Goal: Find specific page/section: Find specific page/section

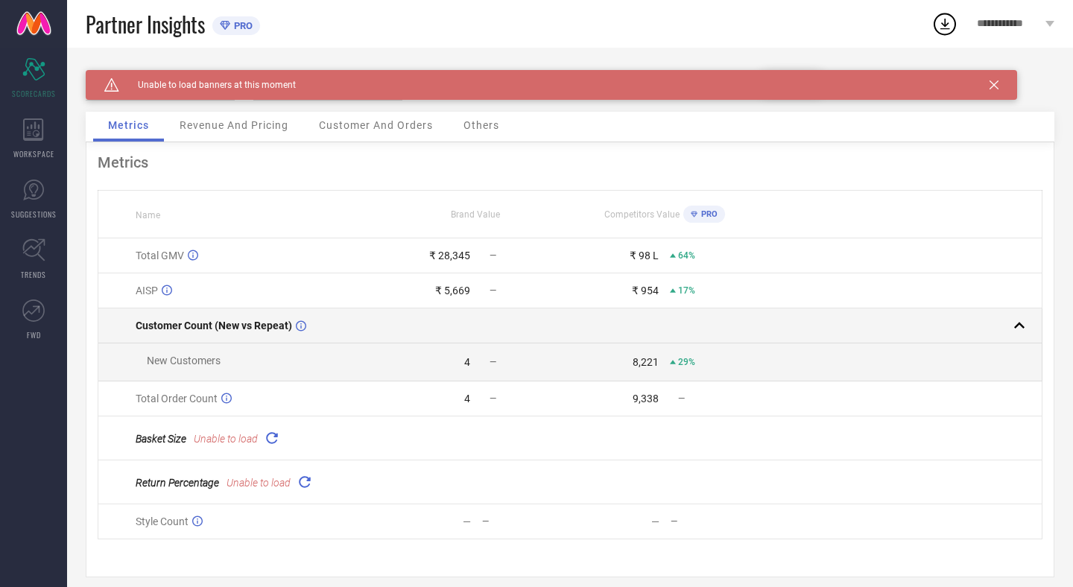
scroll to position [13, 0]
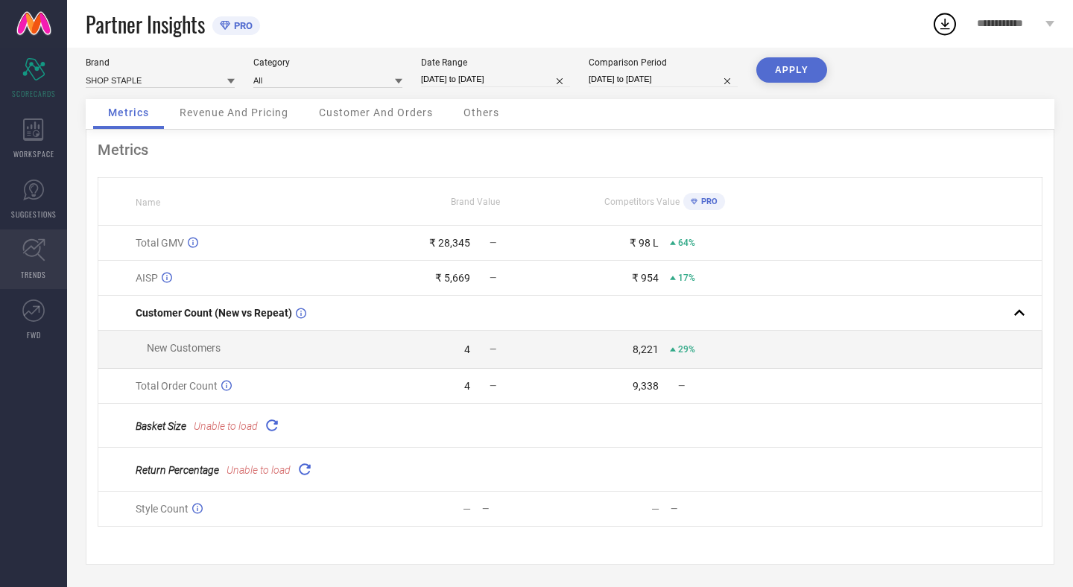
click at [18, 250] on link "TRENDS" at bounding box center [33, 260] width 67 height 60
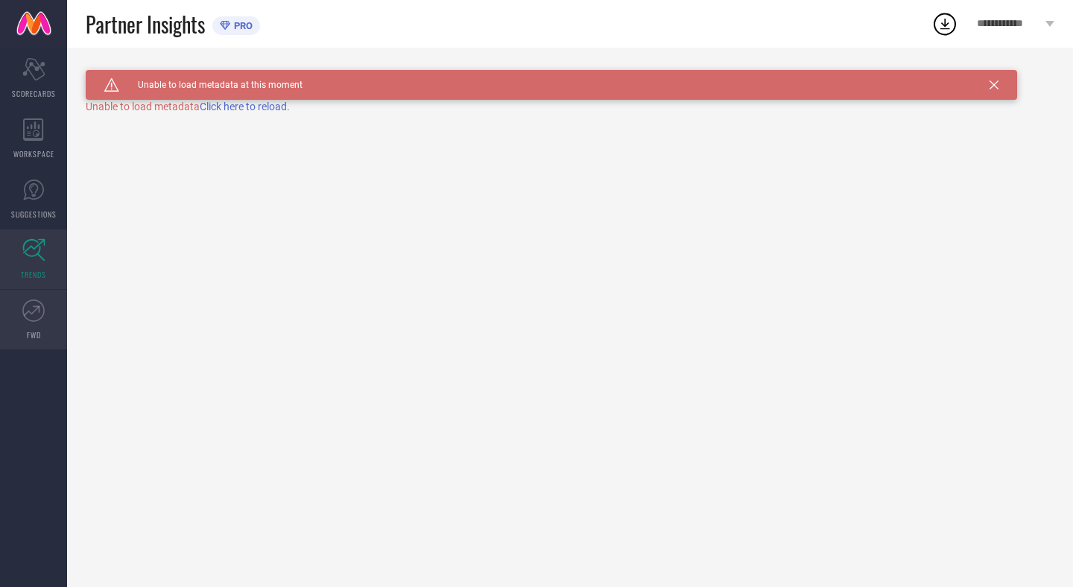
click at [29, 307] on icon at bounding box center [33, 311] width 22 height 22
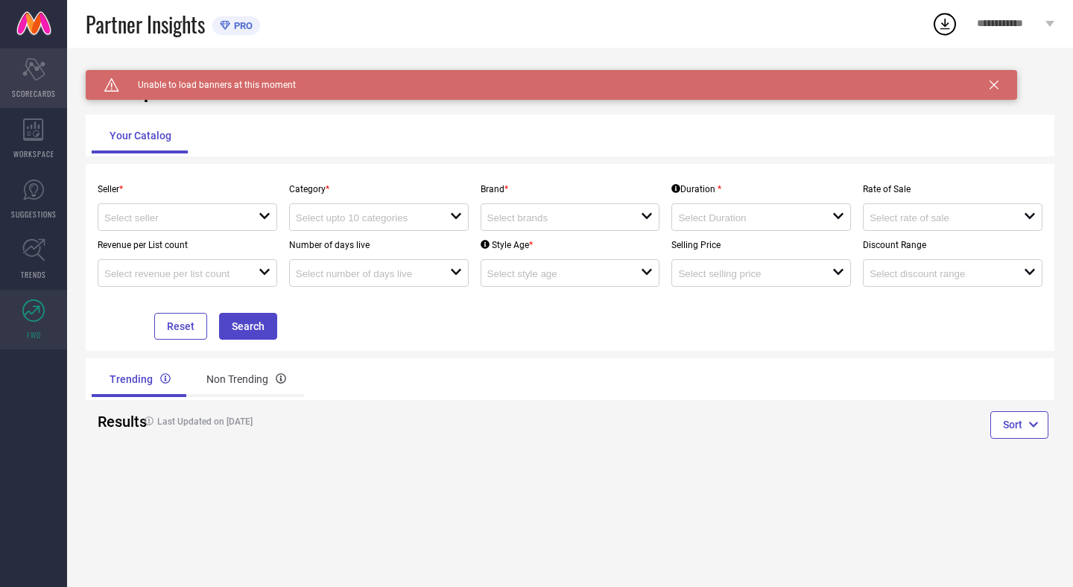
click at [25, 74] on icon at bounding box center [33, 69] width 22 height 22
